Goal: Transaction & Acquisition: Purchase product/service

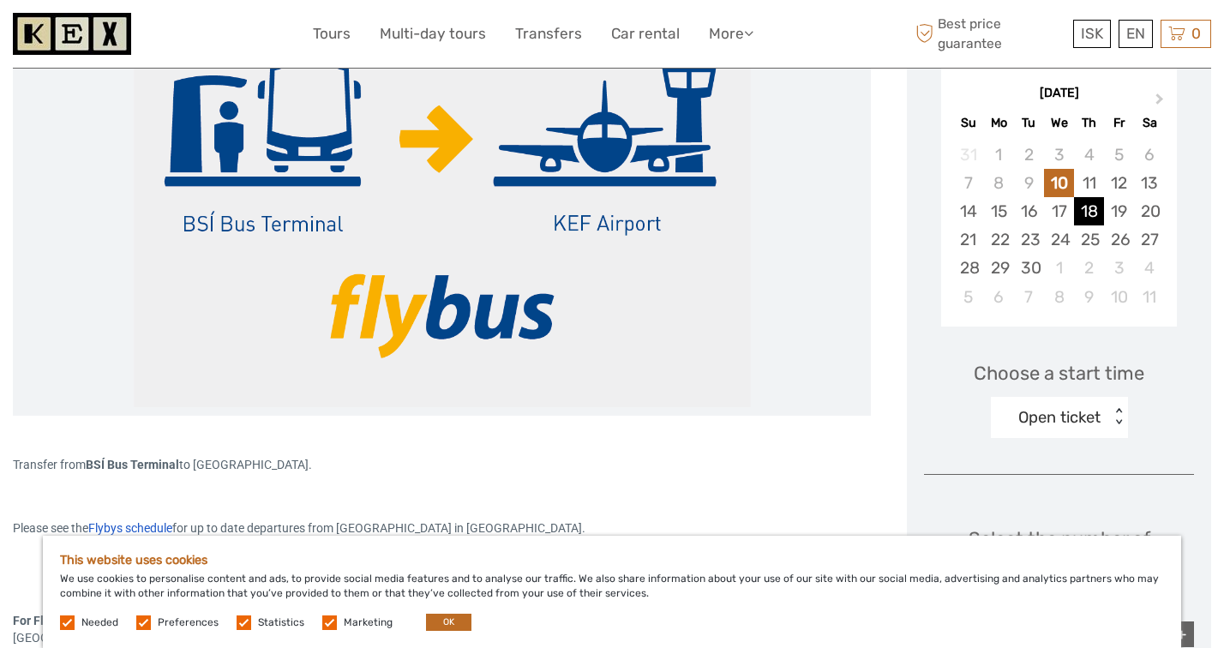
scroll to position [350, 0]
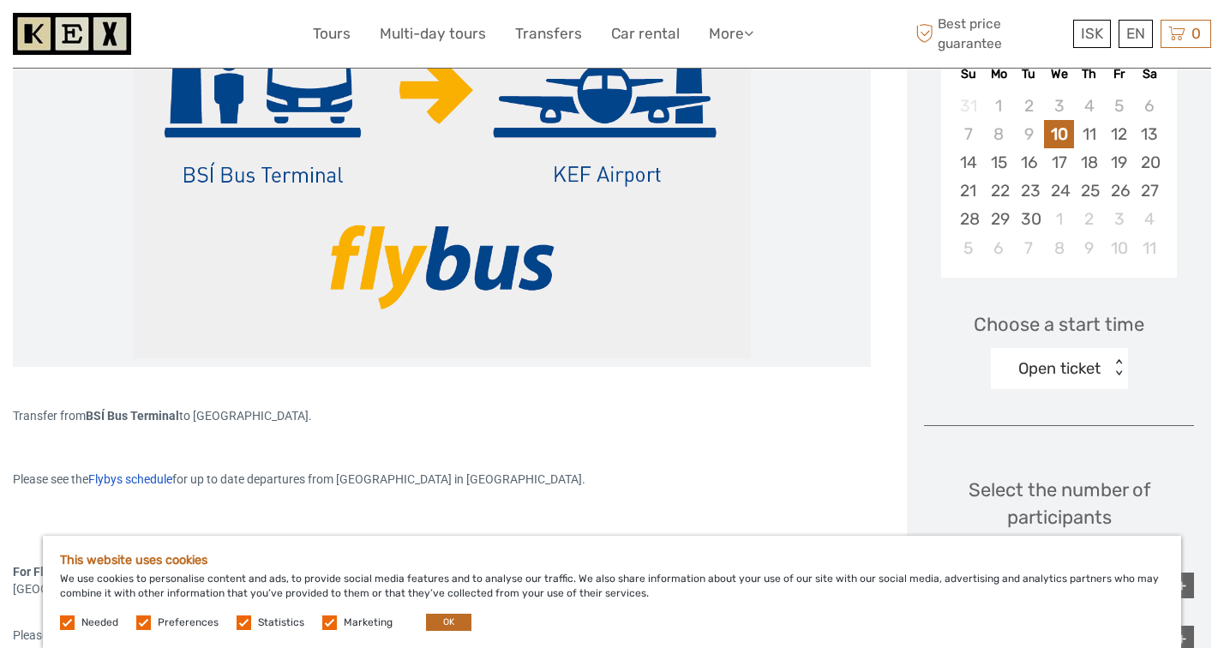
click at [1084, 381] on div "Open ticket" at bounding box center [1050, 369] width 119 height 26
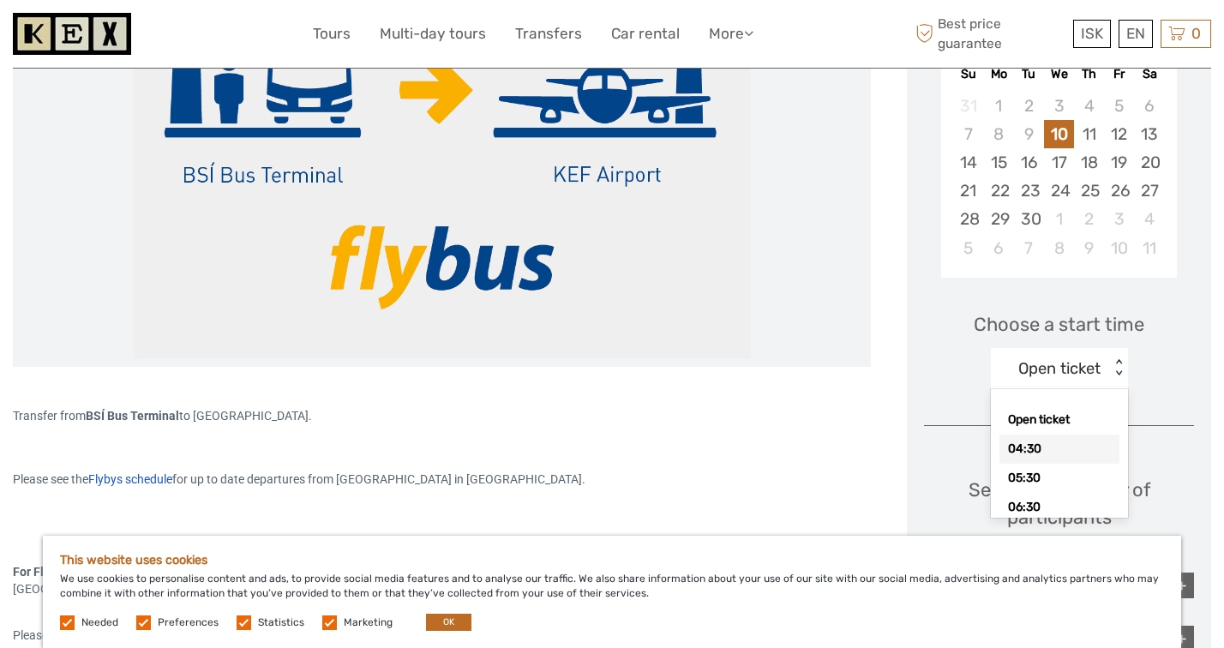
scroll to position [8, 0]
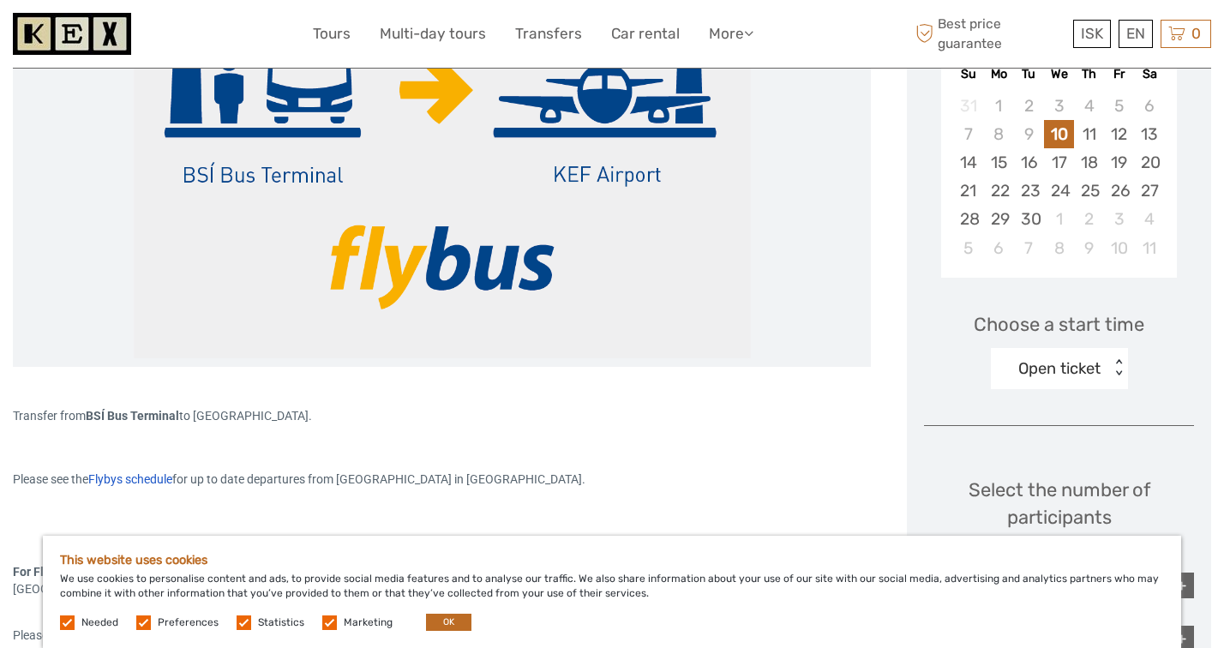
click at [1156, 392] on div "Choose a start time Open ticket < >" at bounding box center [1059, 343] width 270 height 110
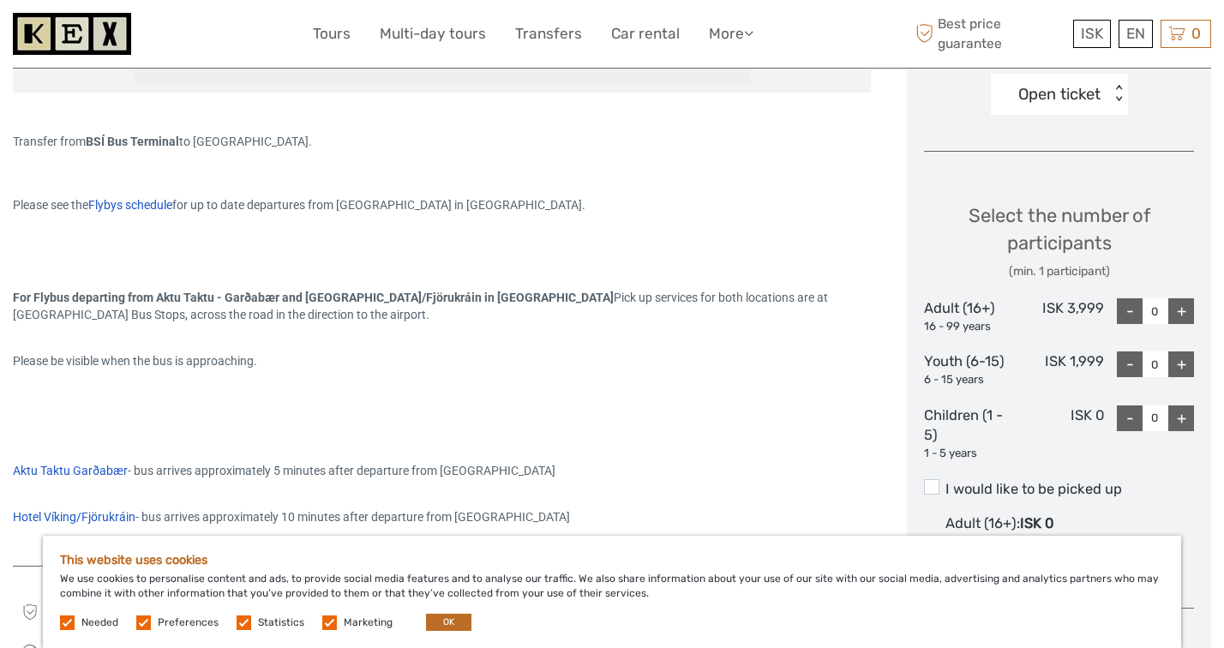
scroll to position [628, 0]
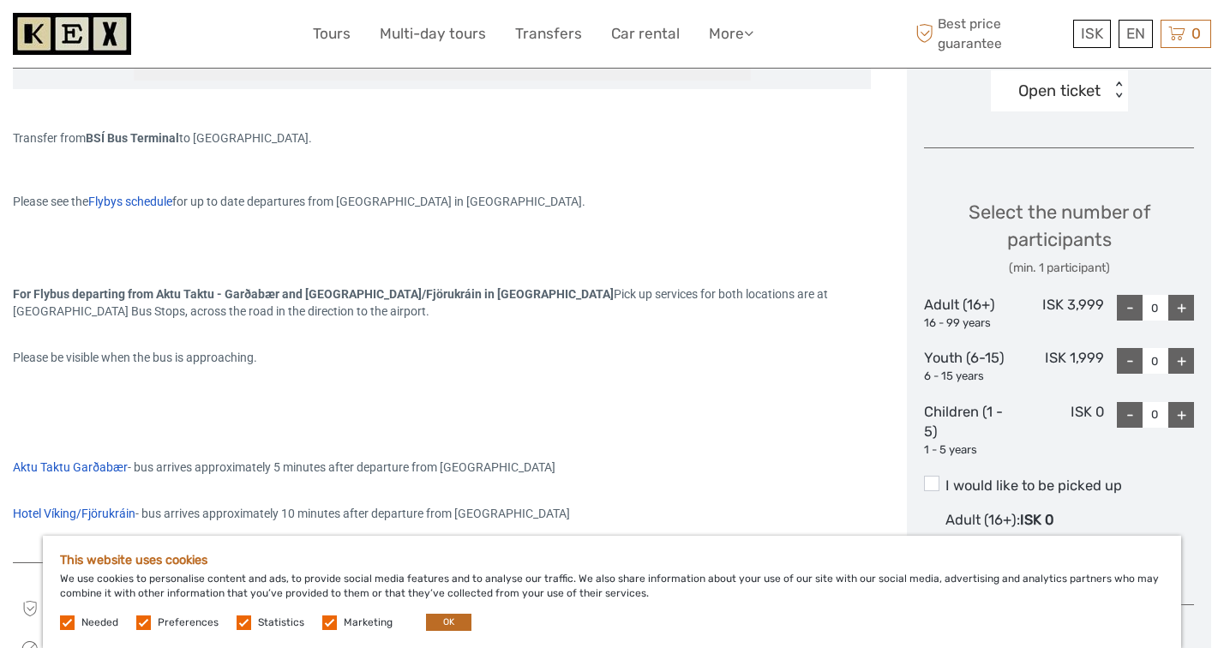
click at [1183, 297] on div "+" at bounding box center [1181, 308] width 26 height 26
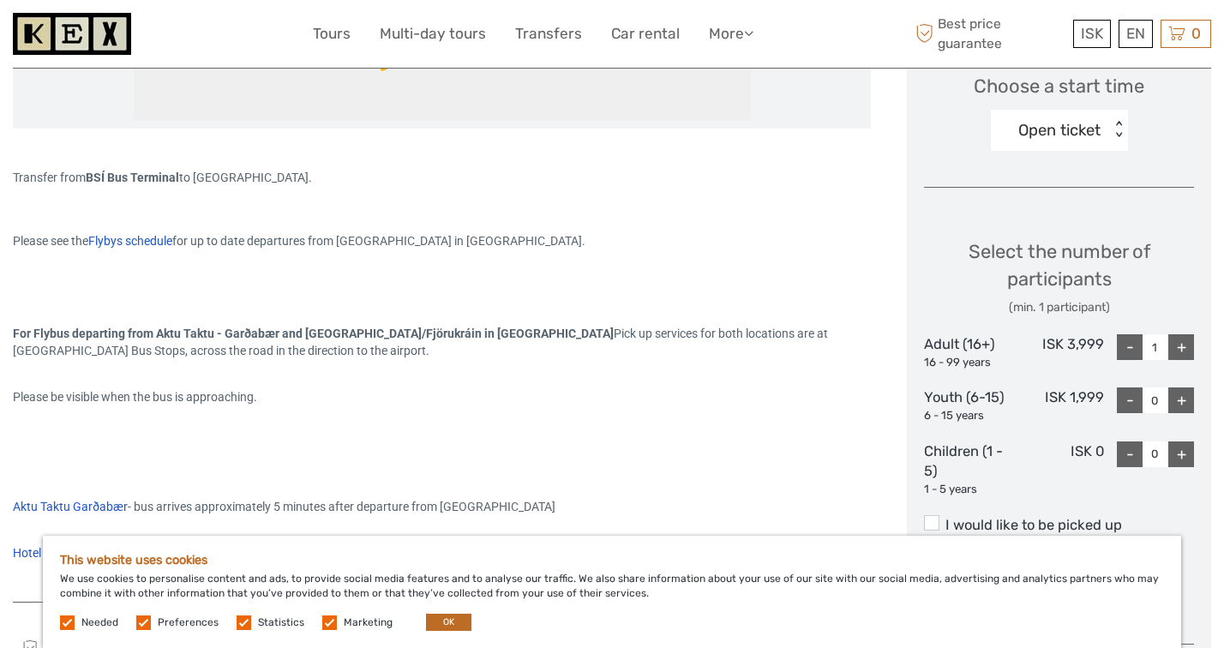
scroll to position [591, 0]
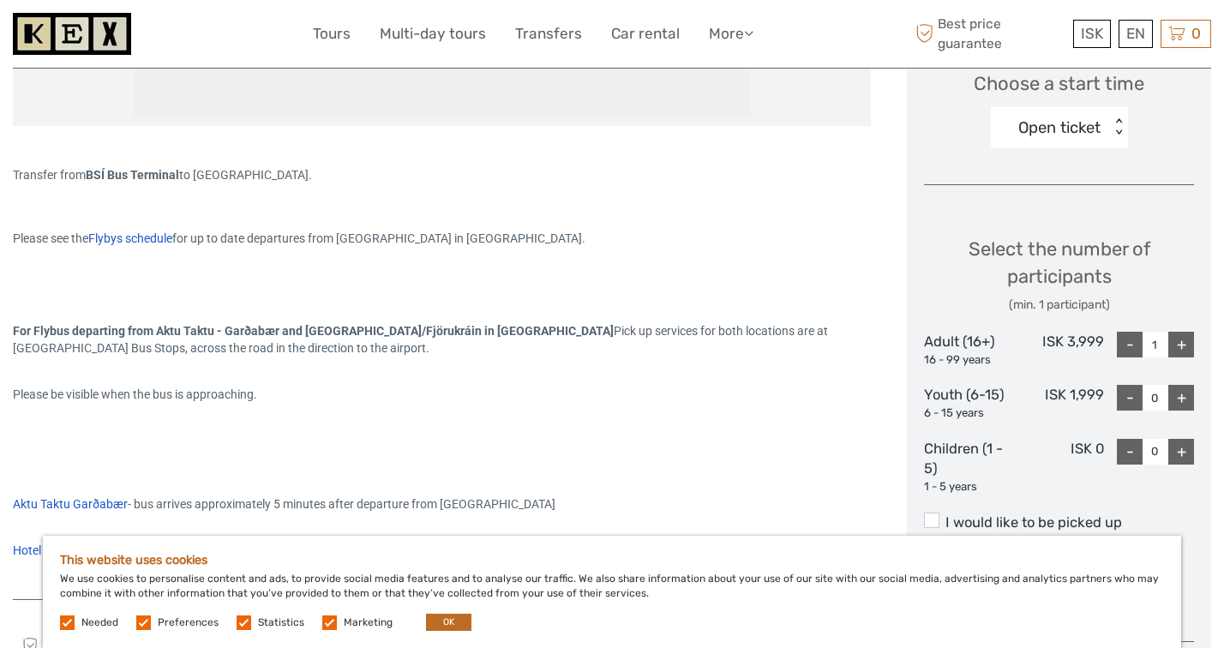
click at [1182, 356] on div "+" at bounding box center [1181, 345] width 26 height 26
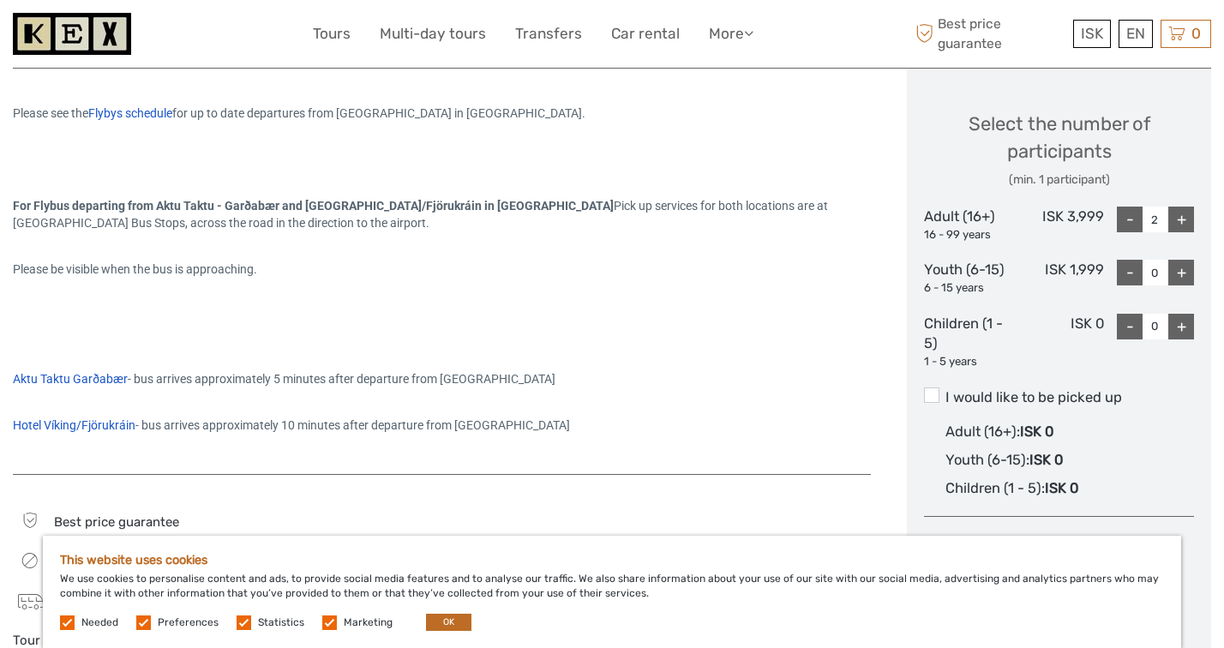
scroll to position [830, 0]
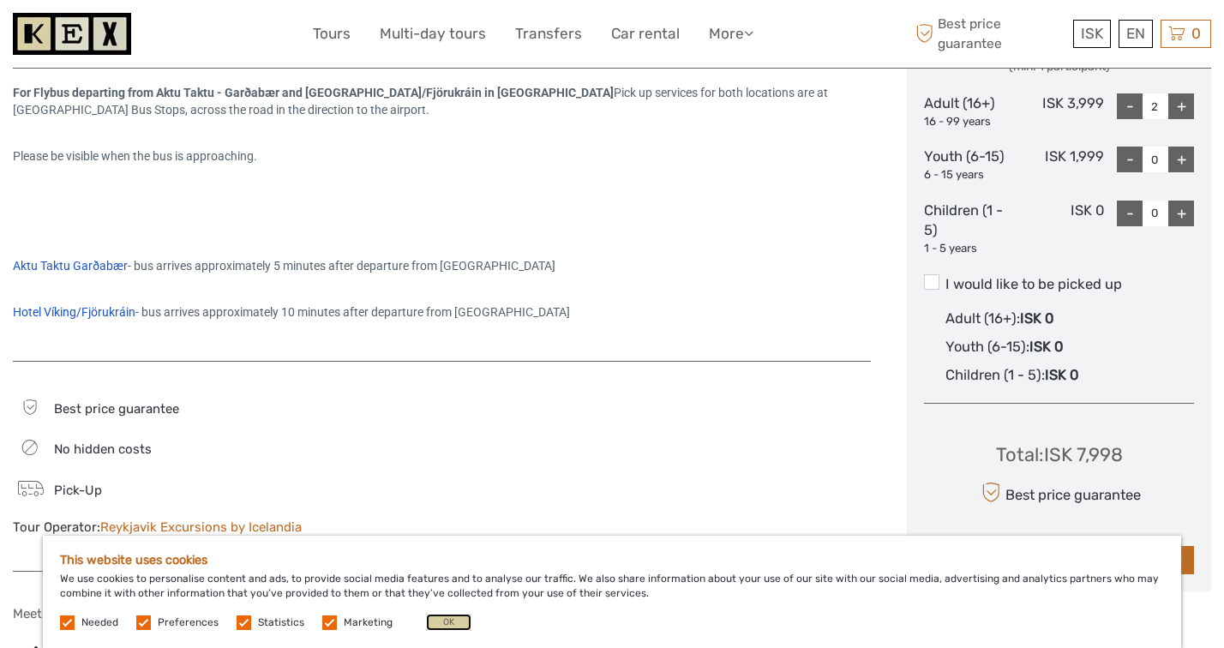
click at [443, 619] on button "OK" at bounding box center [448, 622] width 45 height 17
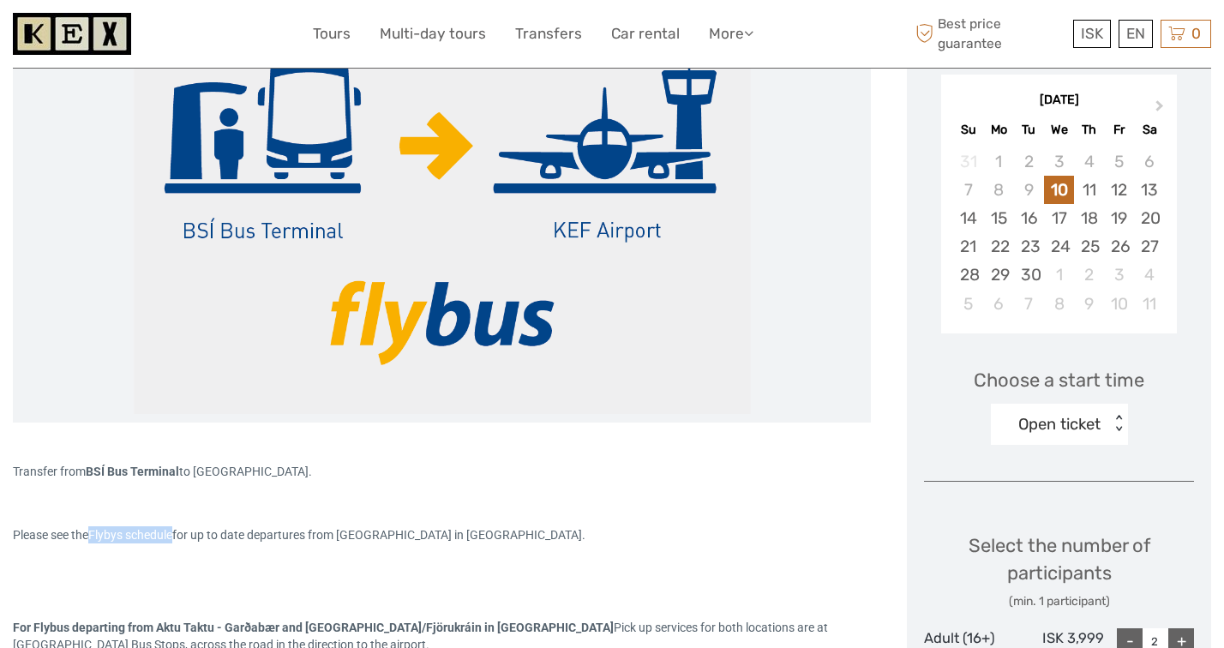
scroll to position [252, 0]
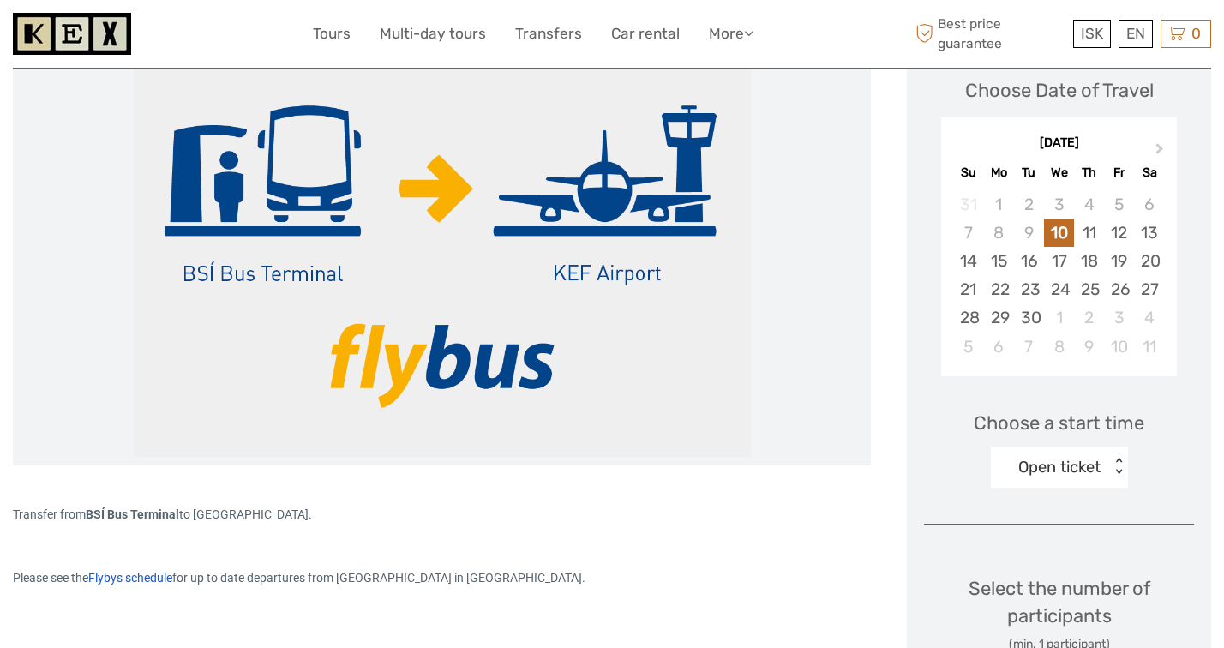
click at [1063, 473] on div "Open ticket" at bounding box center [1050, 467] width 119 height 26
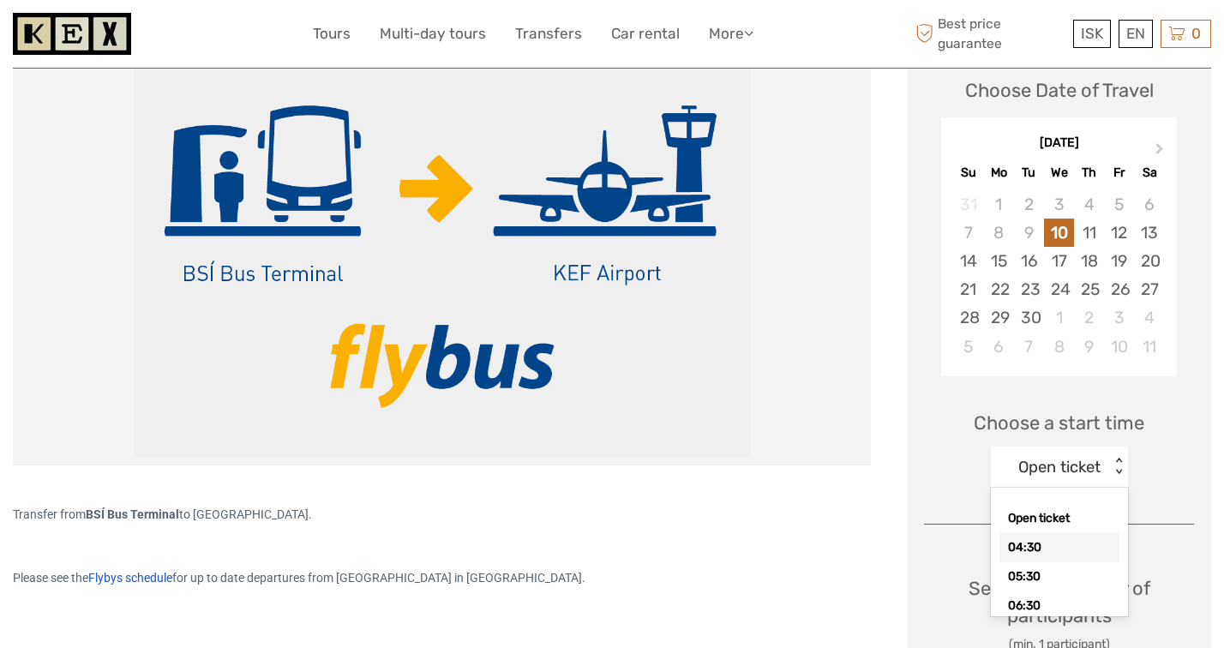
scroll to position [17, 0]
click at [1073, 559] on div "05:30" at bounding box center [1059, 559] width 120 height 29
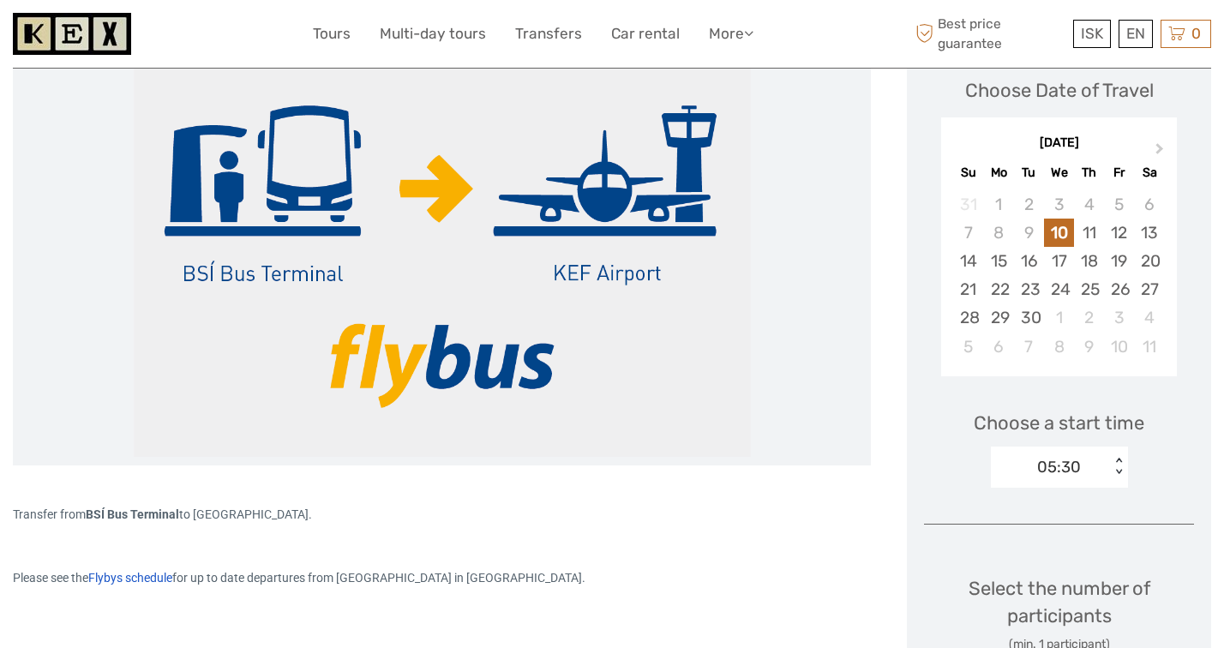
click at [939, 482] on div "Choose a start time 05:30 < >" at bounding box center [1059, 441] width 270 height 110
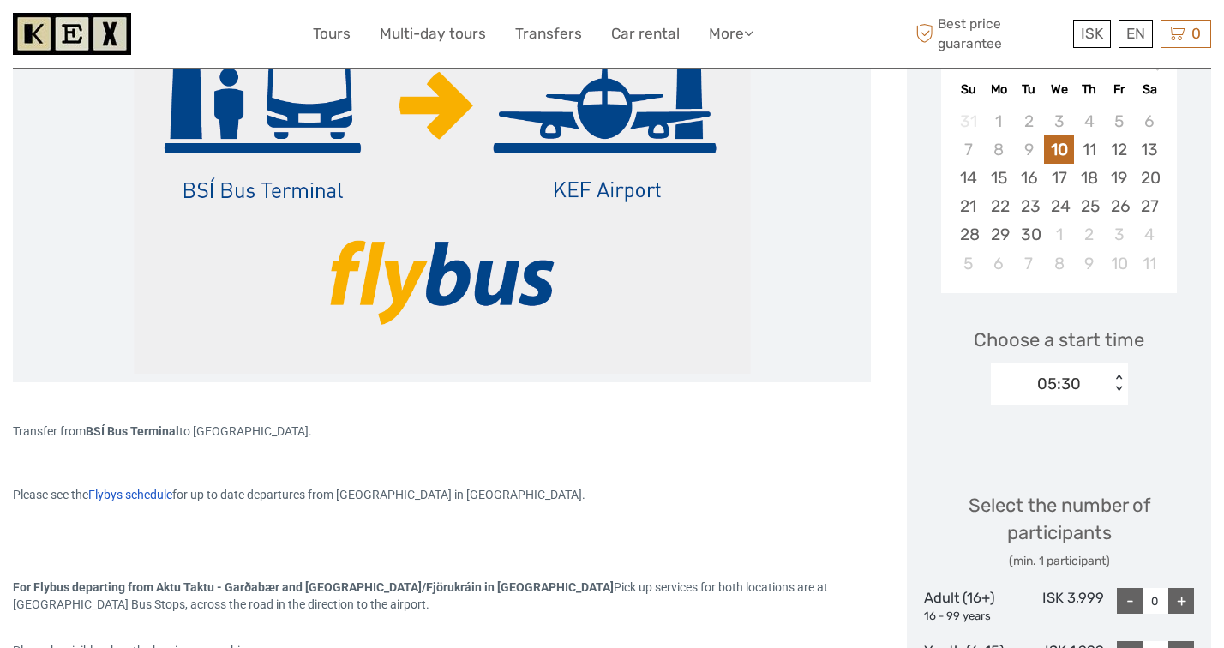
scroll to position [399, 0]
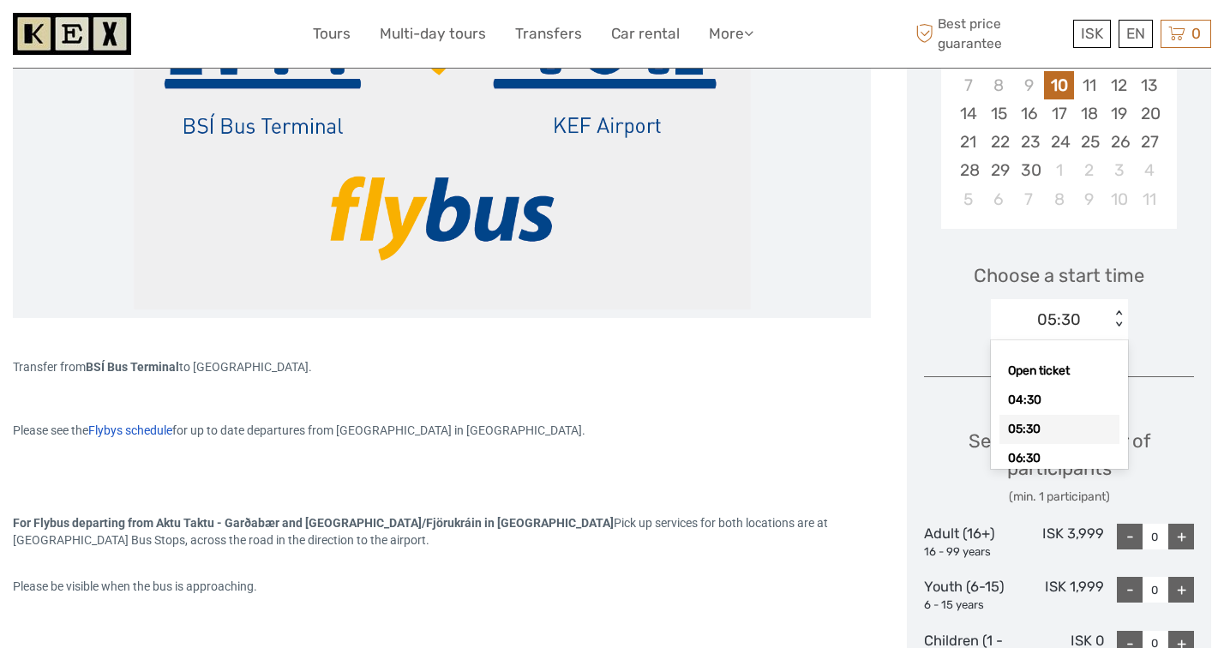
click at [1039, 308] on div "05:30" at bounding box center [1059, 319] width 44 height 22
click at [952, 303] on div "Choose a start time option 07:30 focused, 5 of 17. 17 results available. Use Up…" at bounding box center [1059, 294] width 270 height 110
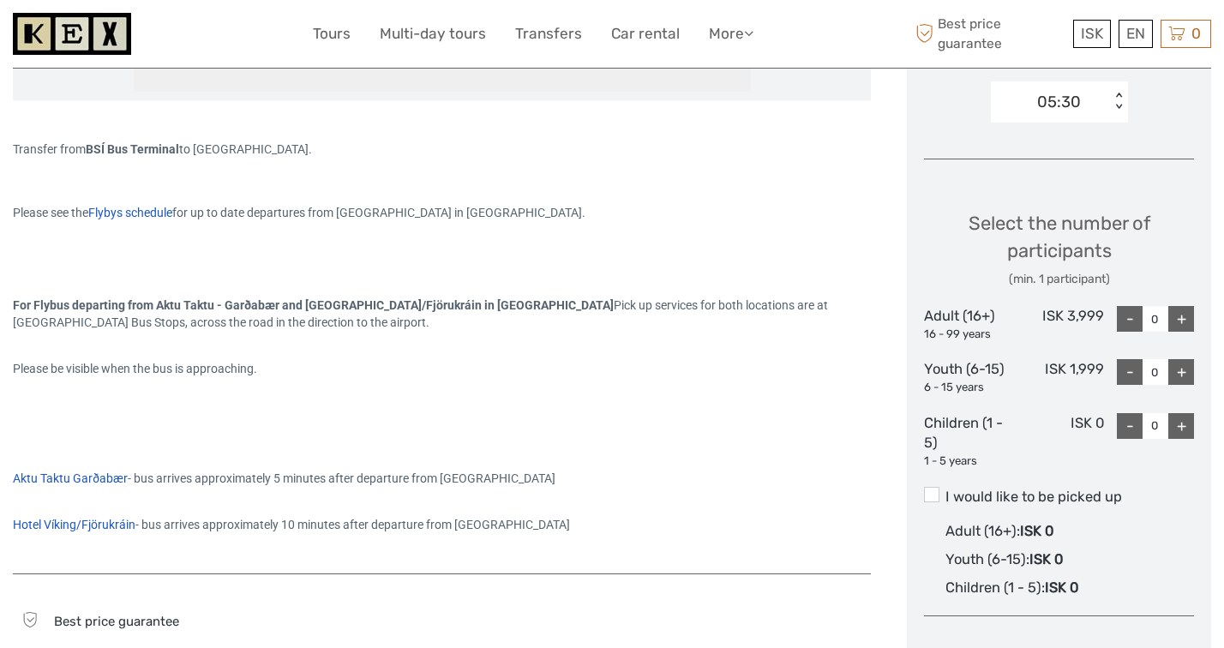
scroll to position [630, 0]
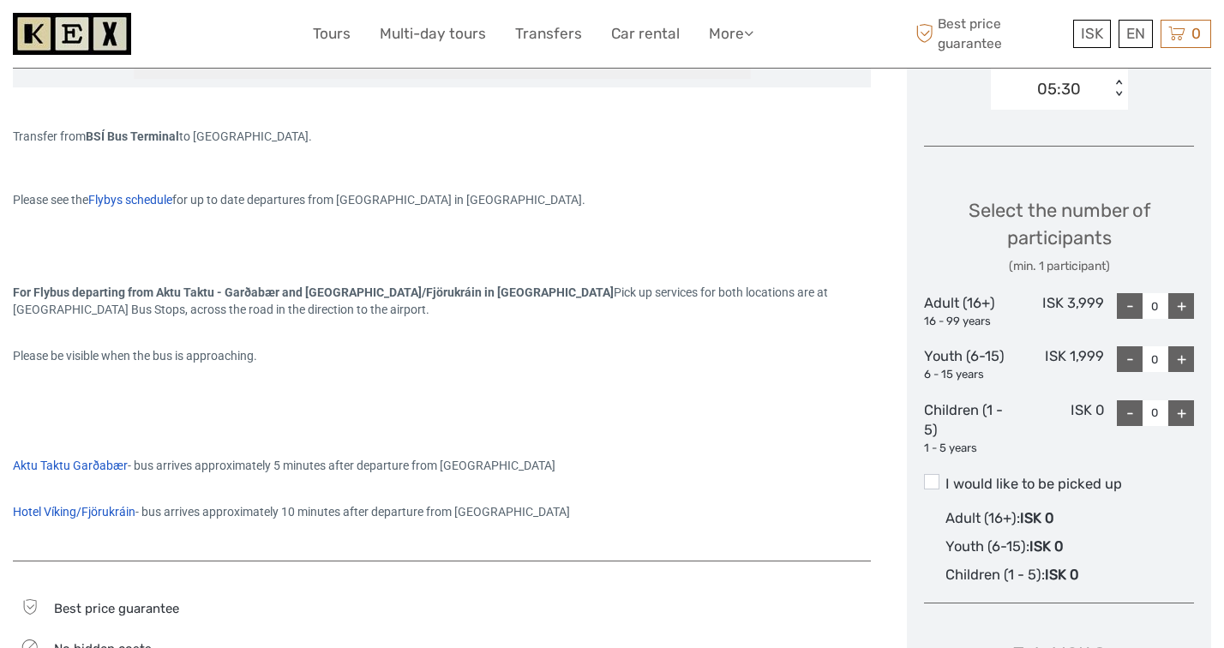
click at [1187, 303] on div "+" at bounding box center [1181, 306] width 26 height 26
type input "2"
click at [1186, 271] on div "(min. 1 participant)" at bounding box center [1059, 266] width 270 height 17
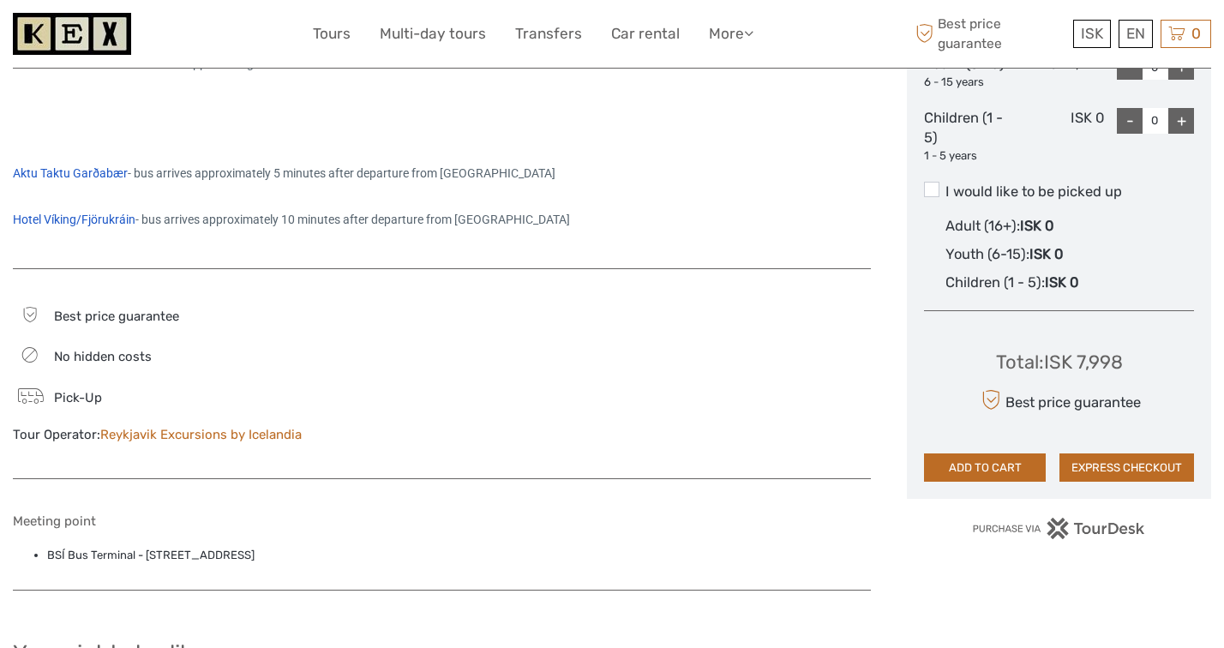
scroll to position [957, 0]
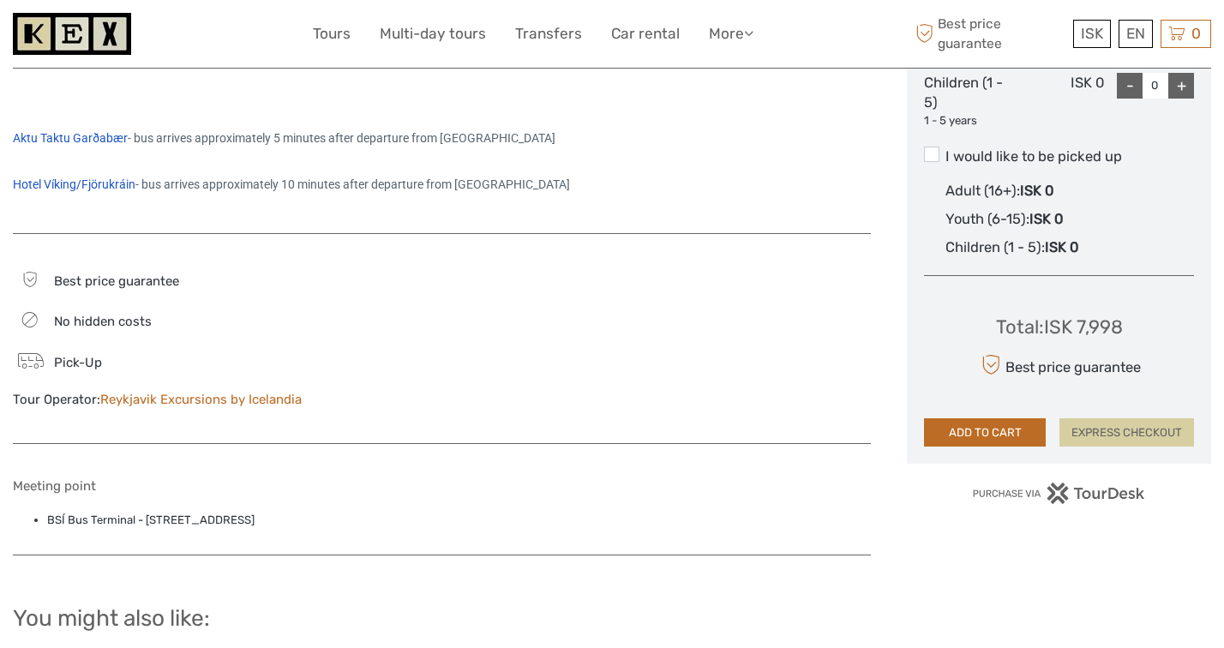
click at [1094, 435] on button "EXPRESS CHECKOUT" at bounding box center [1126, 432] width 135 height 29
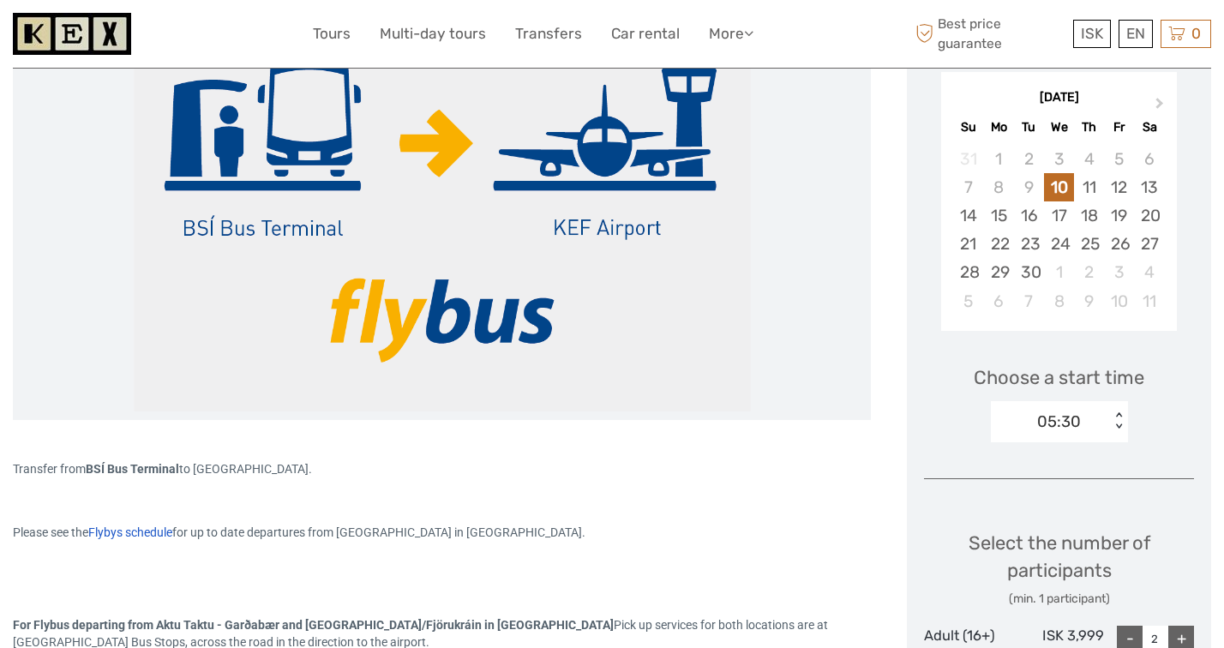
scroll to position [287, 0]
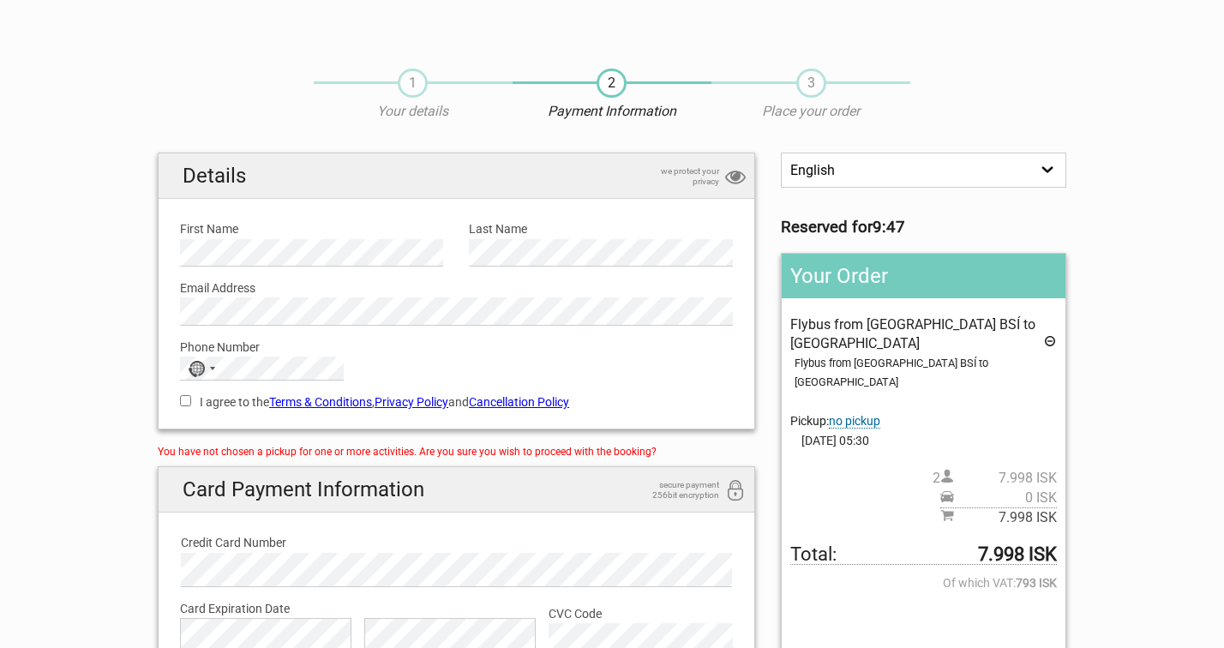
click at [381, 287] on label "Email Address" at bounding box center [456, 288] width 553 height 19
click at [193, 376] on div "No country selected" at bounding box center [200, 368] width 39 height 22
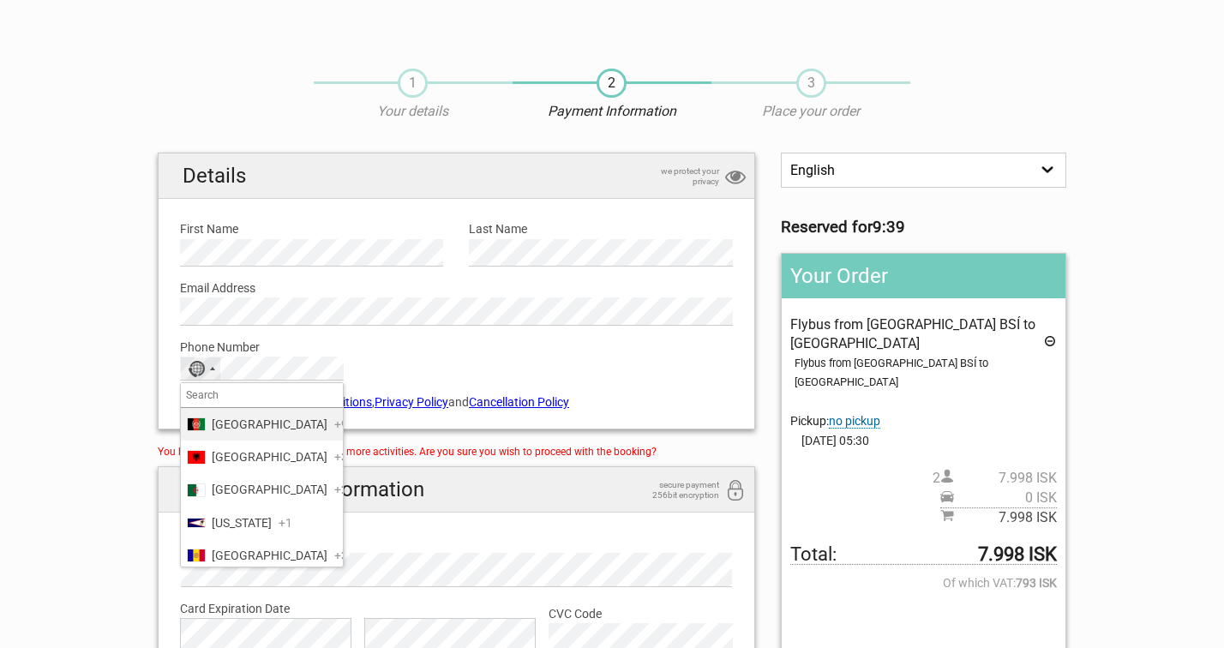
type input "y"
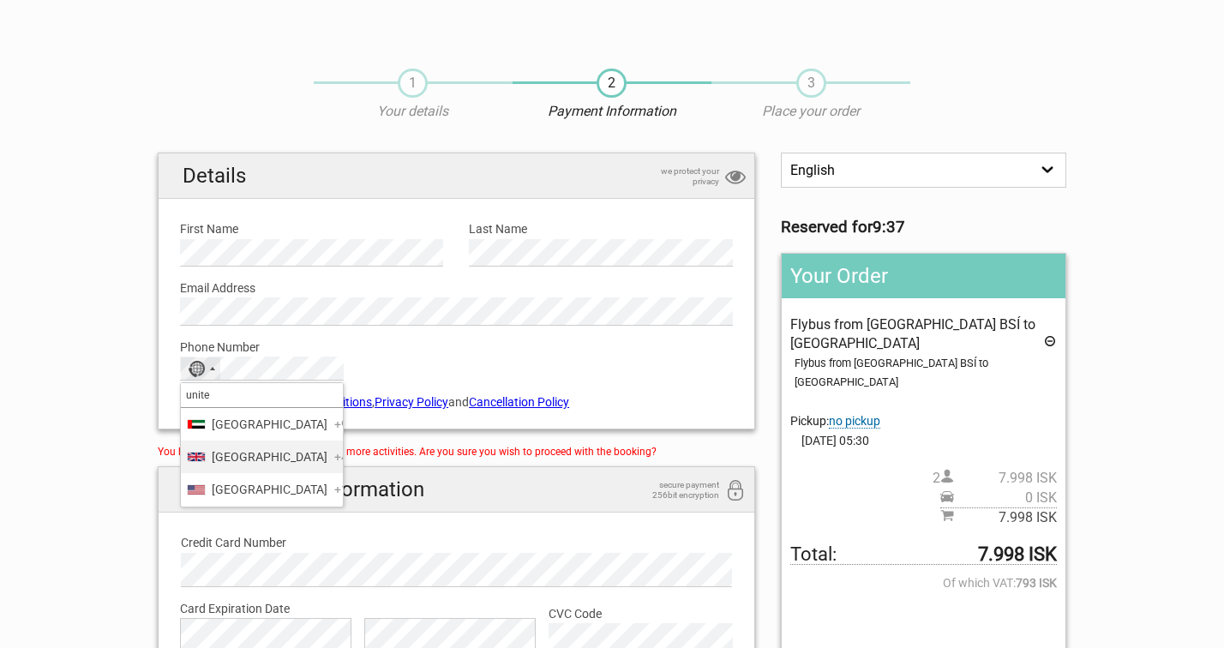
type input "unite"
drag, startPoint x: 264, startPoint y: 470, endPoint x: 257, endPoint y: 505, distance: 35.8
click at [257, 506] on ul "[GEOGRAPHIC_DATA] +971 [GEOGRAPHIC_DATA] +44 [GEOGRAPHIC_DATA] +1" at bounding box center [262, 457] width 162 height 99
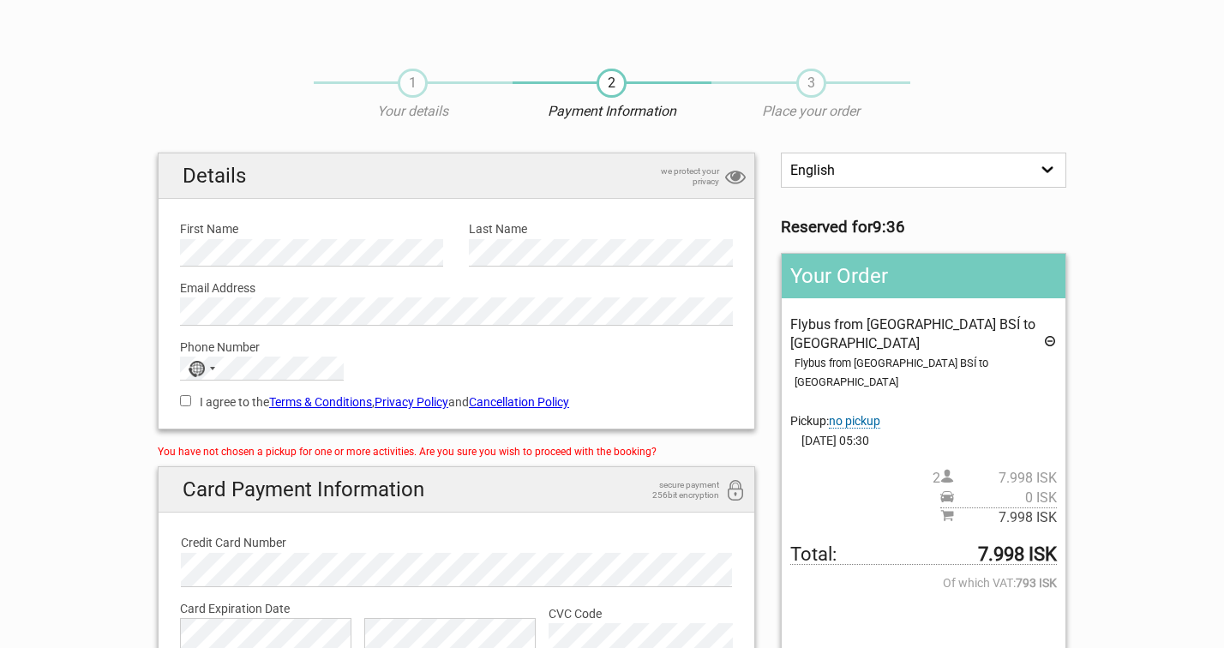
click at [257, 505] on h2 "Card Payment Information secure payment 256bit encryption" at bounding box center [457, 489] width 596 height 45
click at [186, 369] on div "No country selected" at bounding box center [200, 368] width 39 height 22
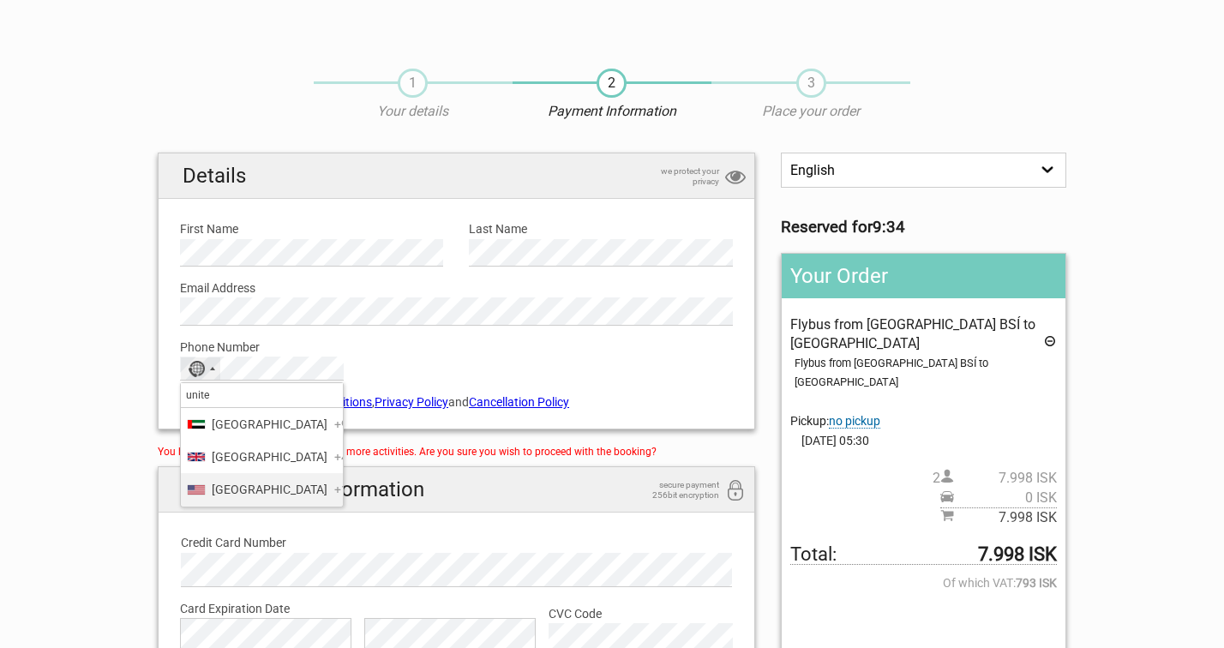
click at [267, 499] on span "[GEOGRAPHIC_DATA]" at bounding box center [270, 489] width 116 height 19
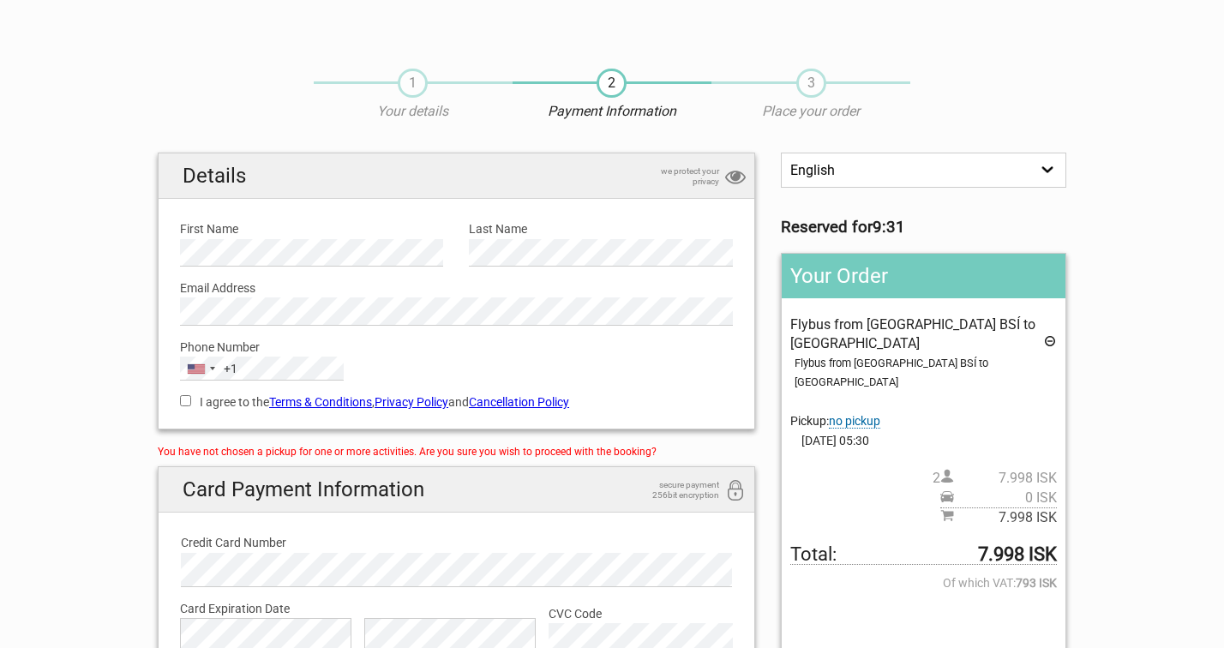
click at [109, 351] on section "1 Your details 2 Payment Information 3 Place your order English Español Deutsch…" at bounding box center [612, 431] width 1224 height 760
click at [211, 390] on div "I agree to the Terms & Conditions , Privacy Policy and Cancellation Policy You …" at bounding box center [456, 399] width 578 height 39
click at [187, 401] on input "I agree to the Terms & Conditions , Privacy Policy and Cancellation Policy" at bounding box center [185, 400] width 11 height 11
checkbox input "true"
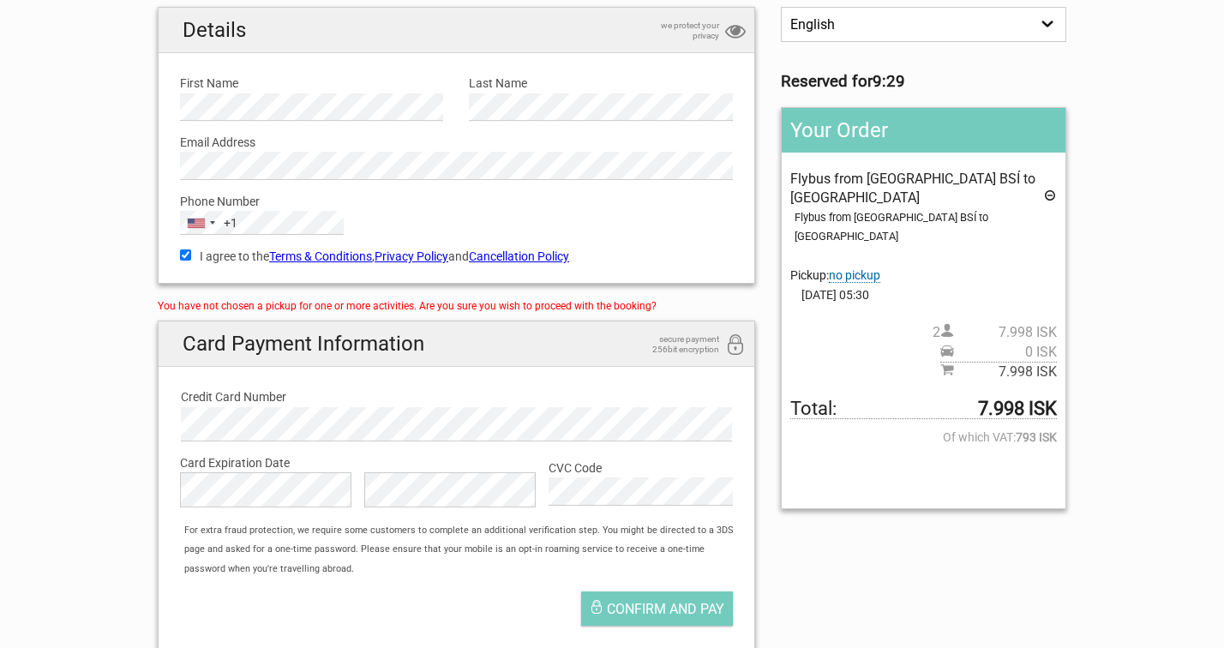
scroll to position [154, 0]
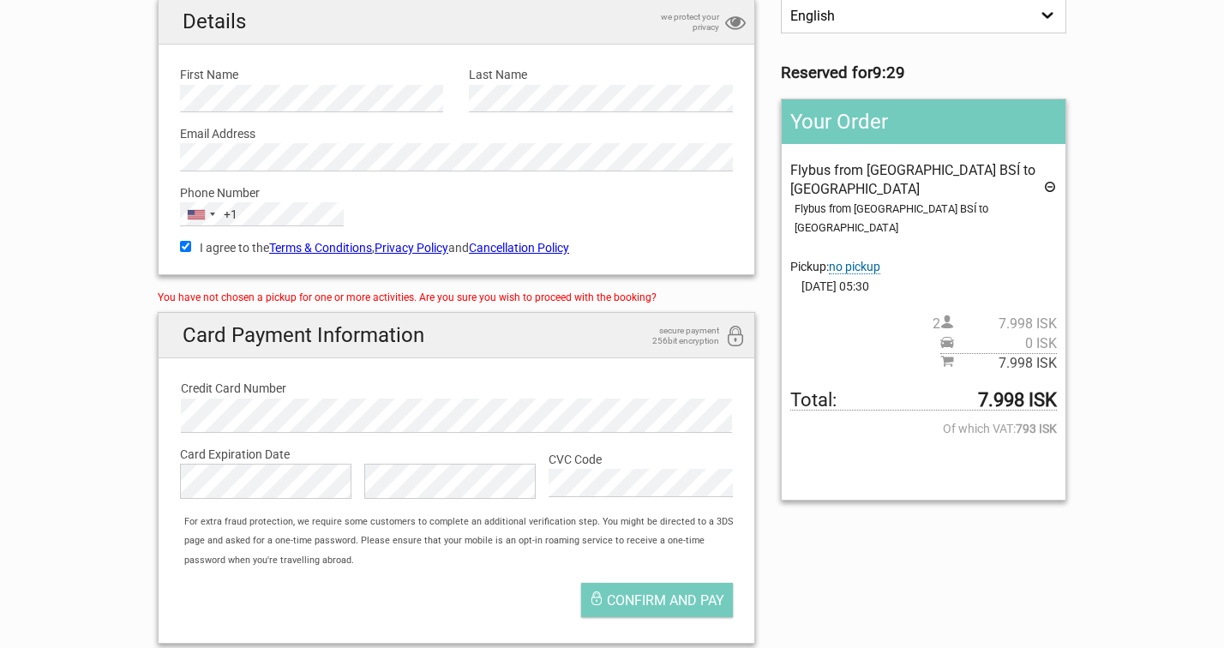
click at [257, 436] on div "Card Expiration Date Card Expiration Month is required The Card Expiration Year…" at bounding box center [456, 473] width 578 height 80
click at [314, 358] on div "Card Payment Information secure payment 256bit encryption" at bounding box center [456, 343] width 578 height 45
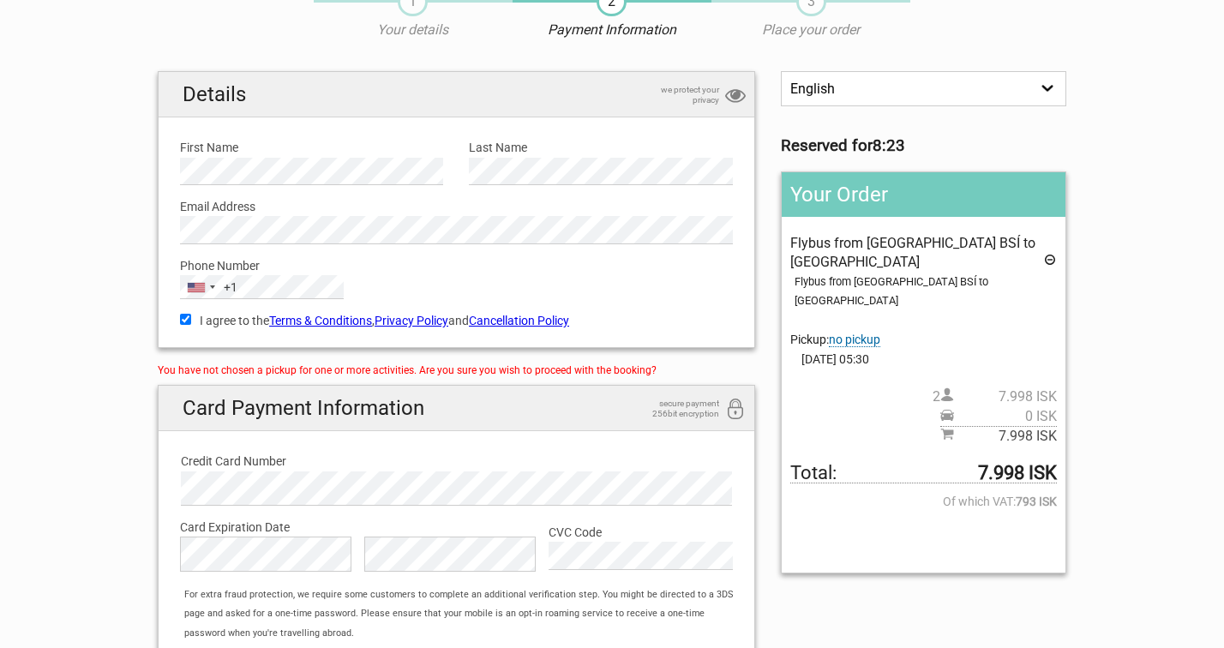
scroll to position [0, 0]
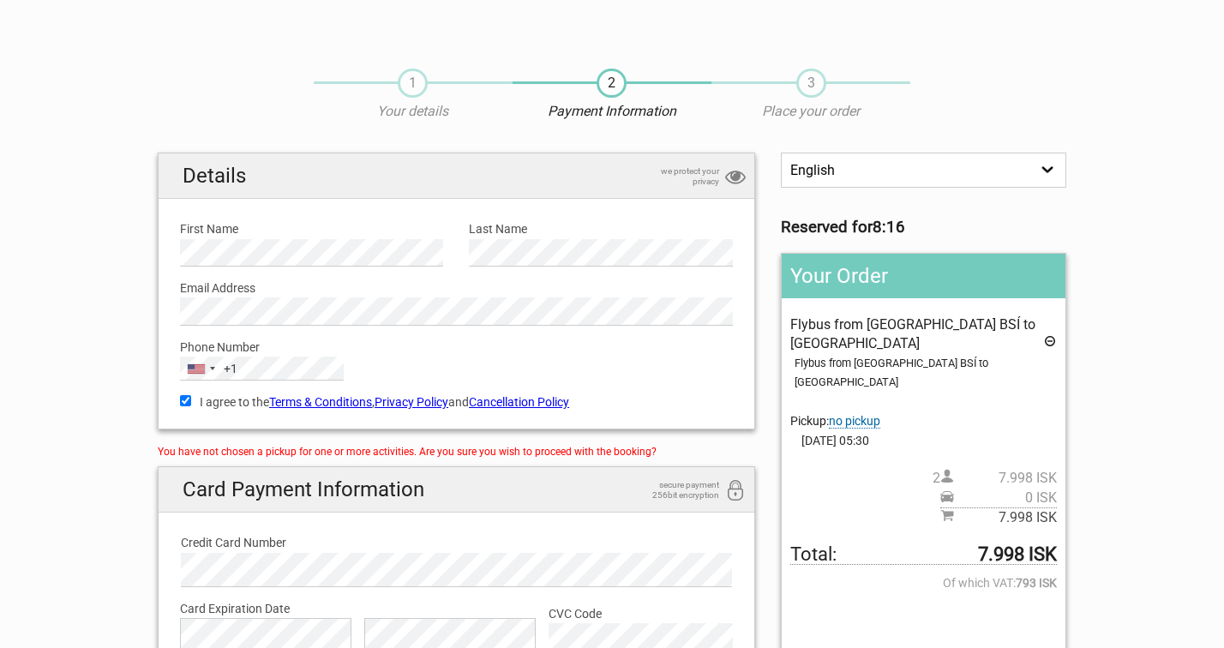
click at [239, 92] on div "1 Your details 2 Payment Information 3 Place your order" at bounding box center [612, 101] width 934 height 101
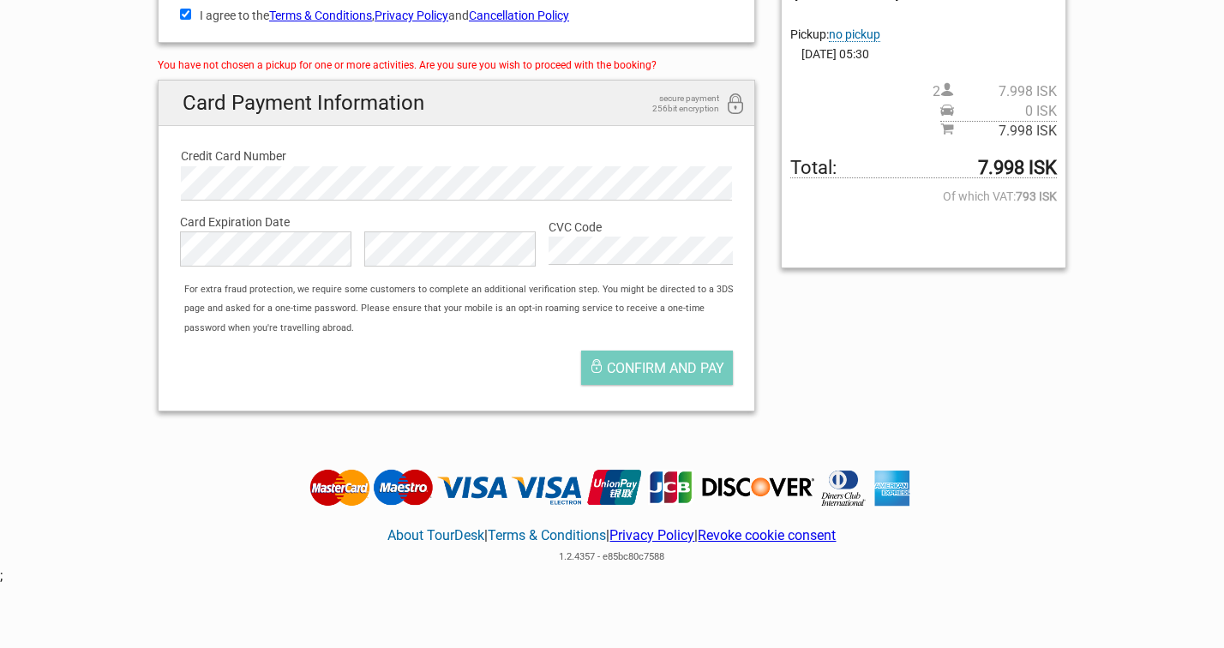
scroll to position [384, 0]
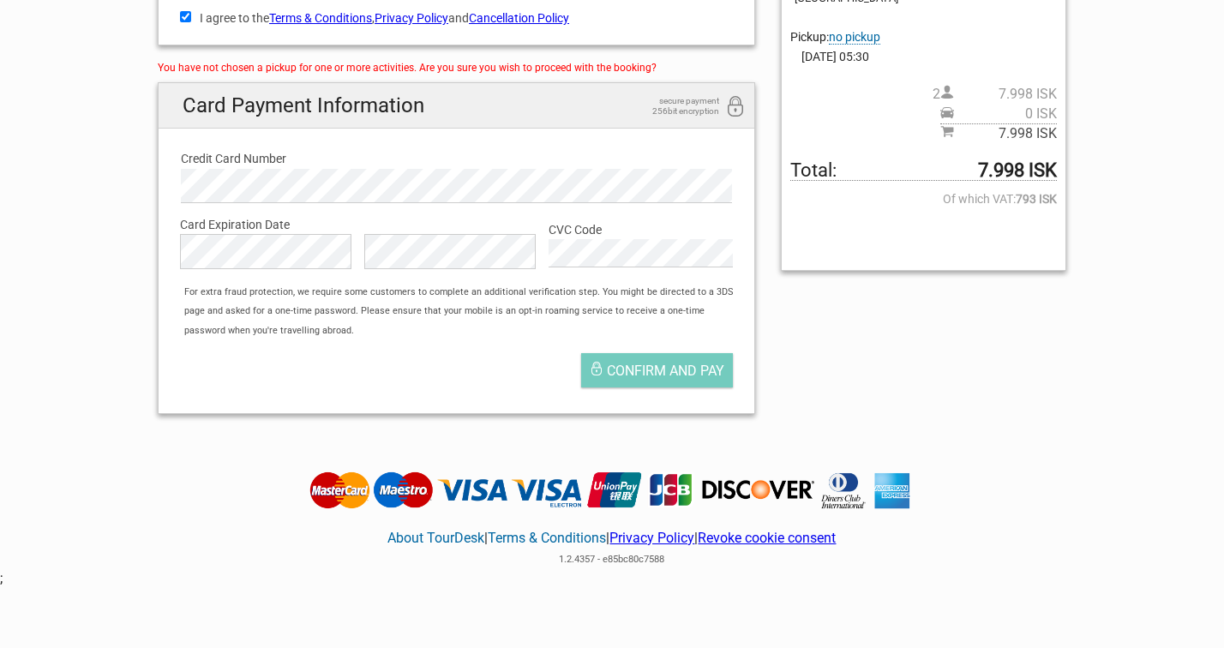
click at [271, 162] on label "Credit Card Number" at bounding box center [456, 158] width 551 height 19
click at [118, 143] on section "1 Your details 2 Payment Information 3 Place your order English Español Deutsch…" at bounding box center [612, 48] width 1224 height 760
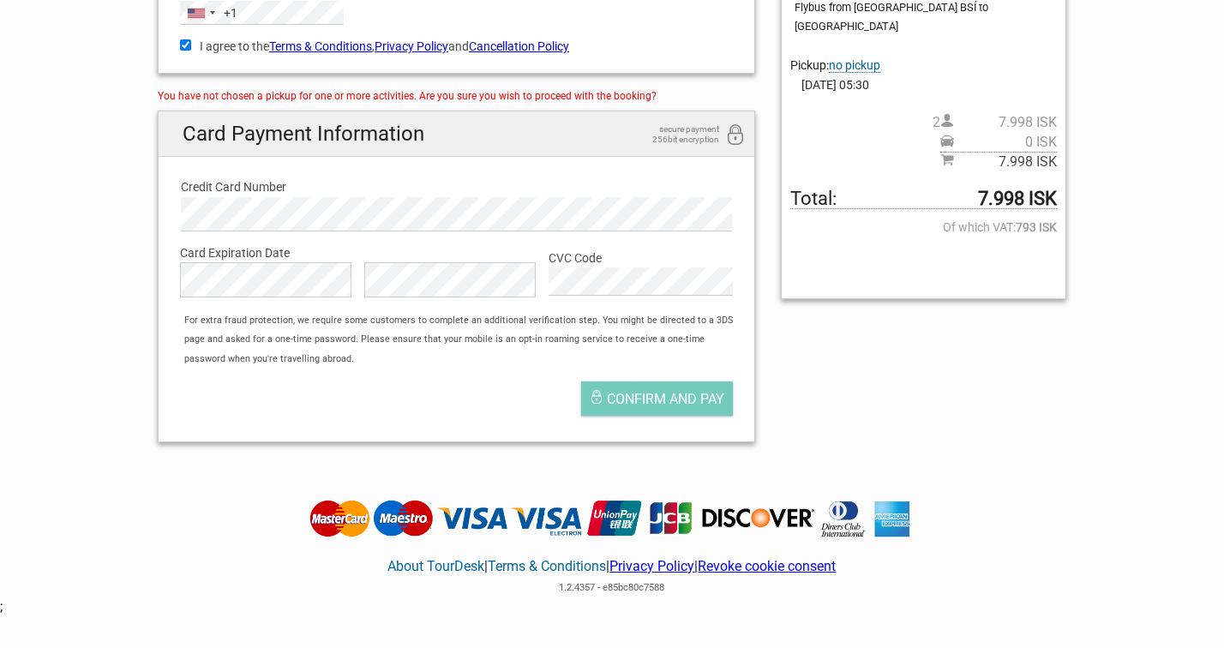
scroll to position [357, 0]
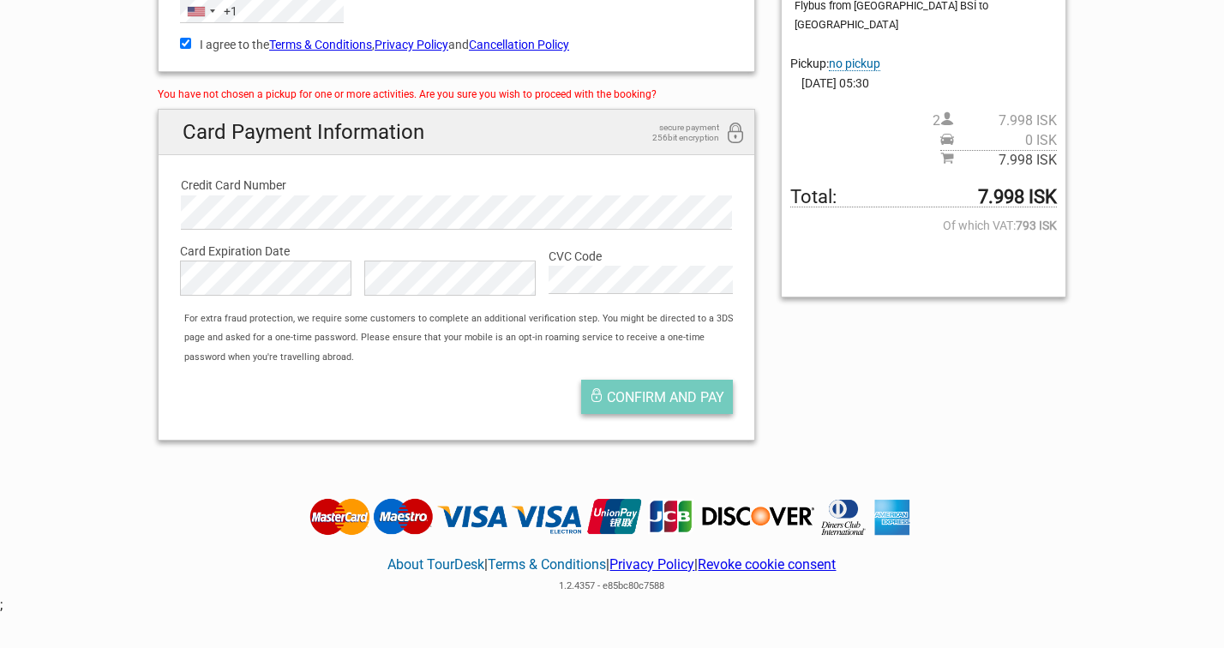
click at [682, 405] on span "Confirm and pay" at bounding box center [665, 397] width 117 height 16
